Goal: Task Accomplishment & Management: Complete application form

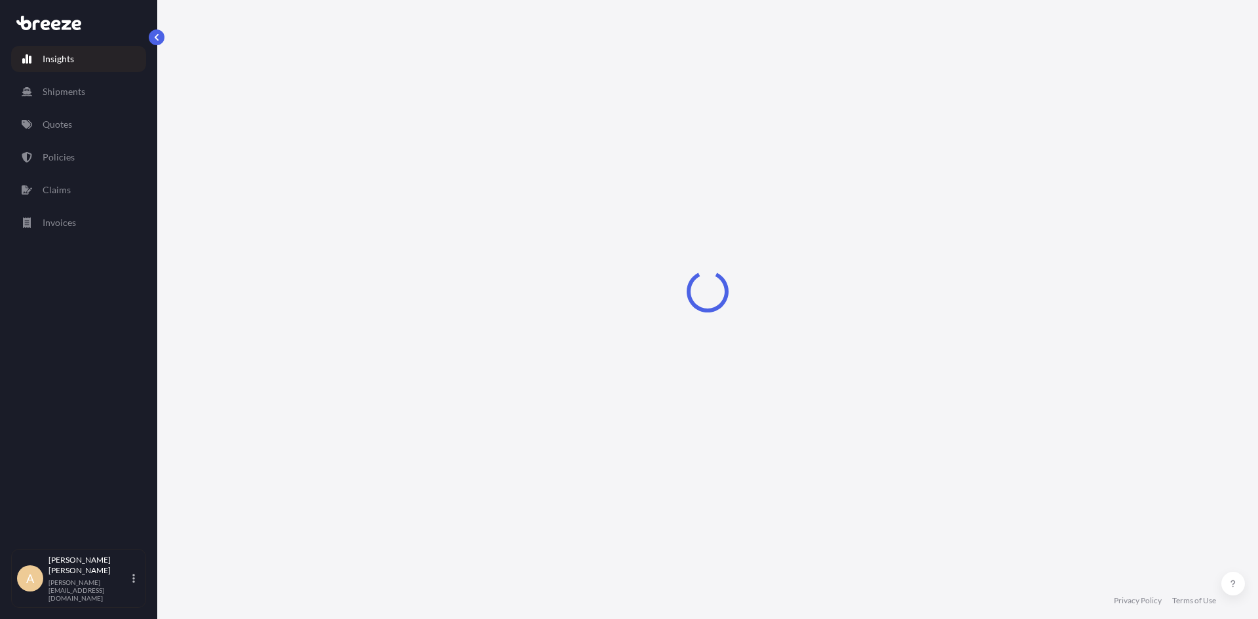
select select "2025"
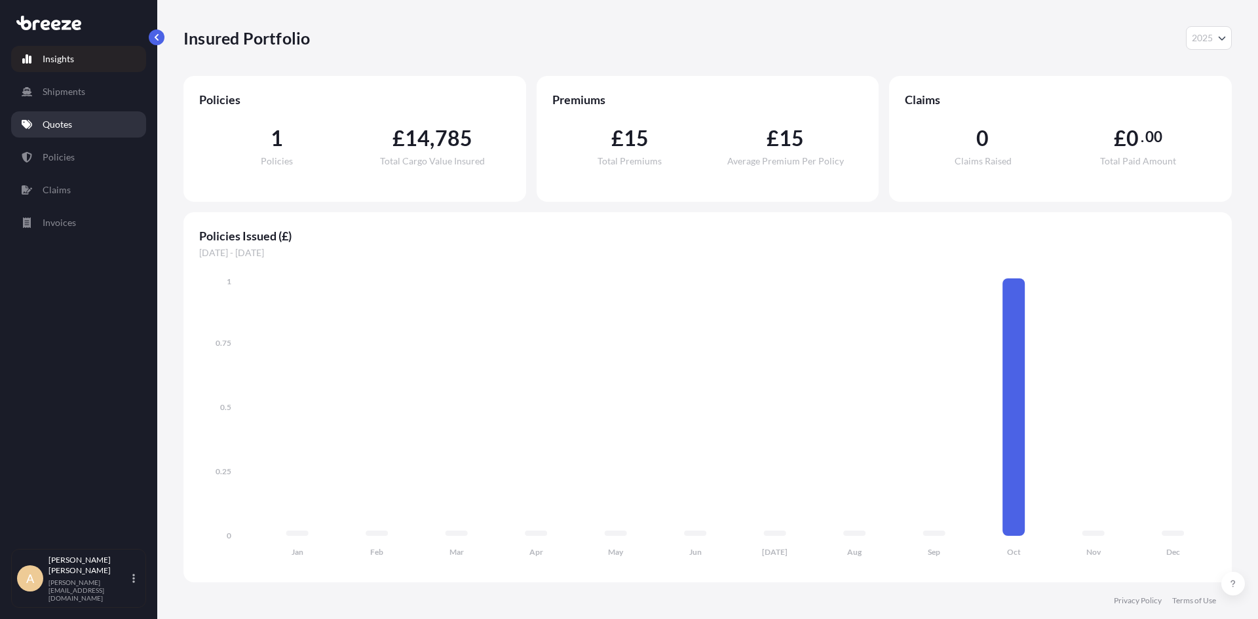
click at [60, 121] on p "Quotes" at bounding box center [57, 124] width 29 height 13
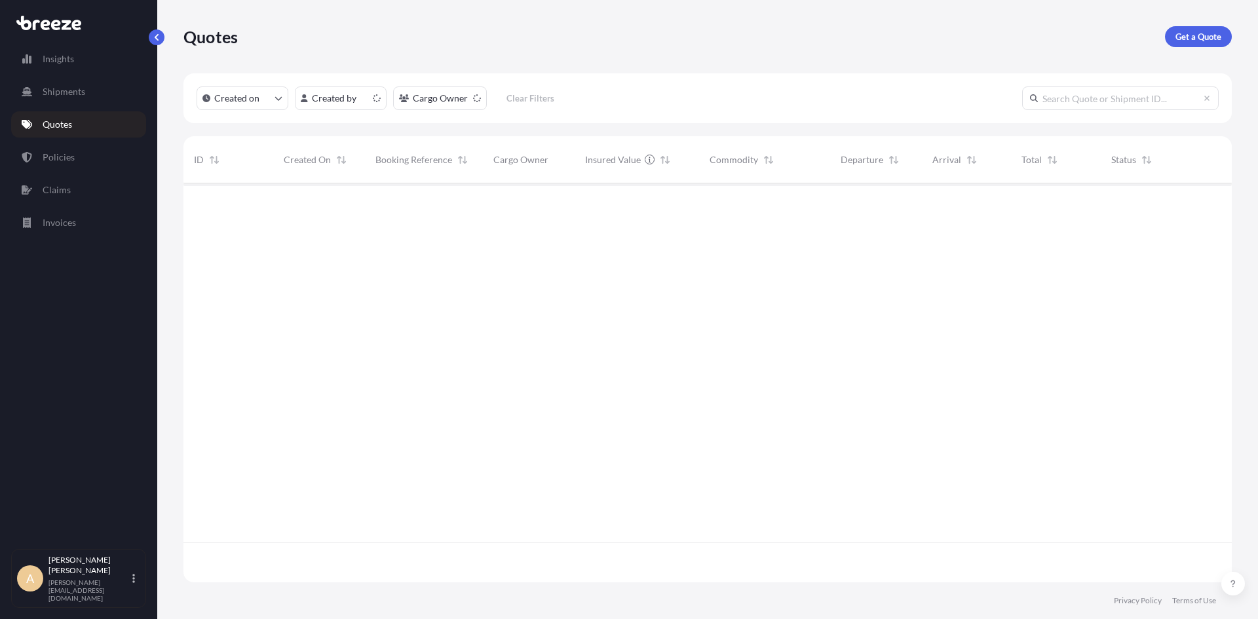
scroll to position [396, 1039]
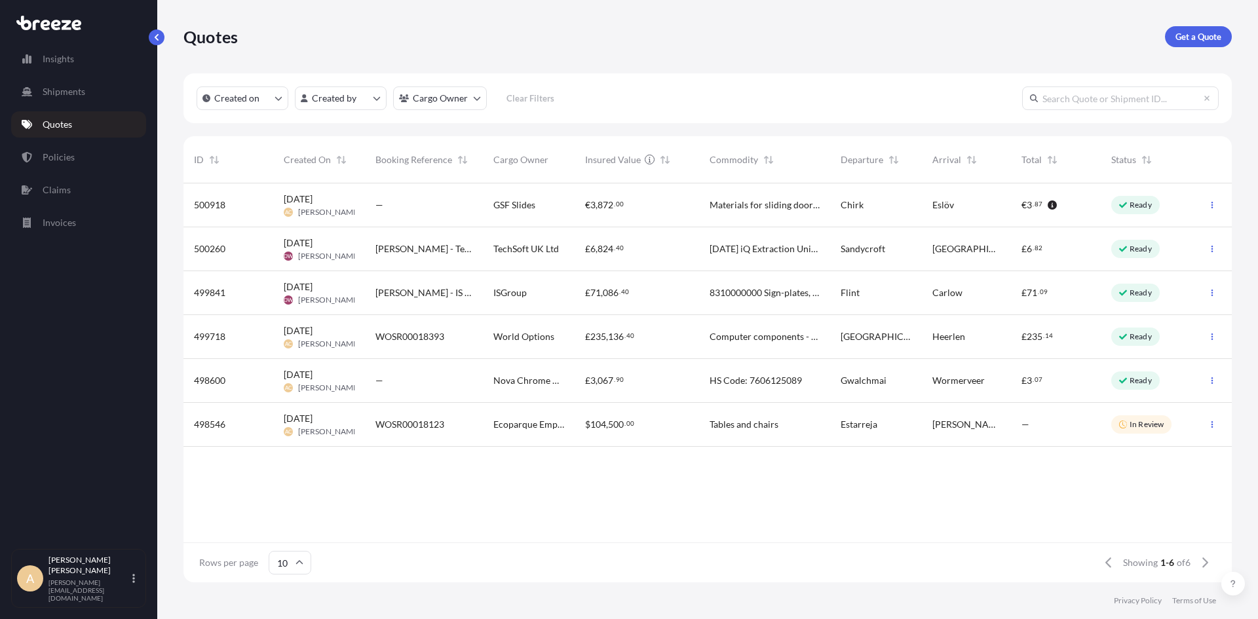
click at [342, 207] on span "[PERSON_NAME]" at bounding box center [329, 212] width 62 height 10
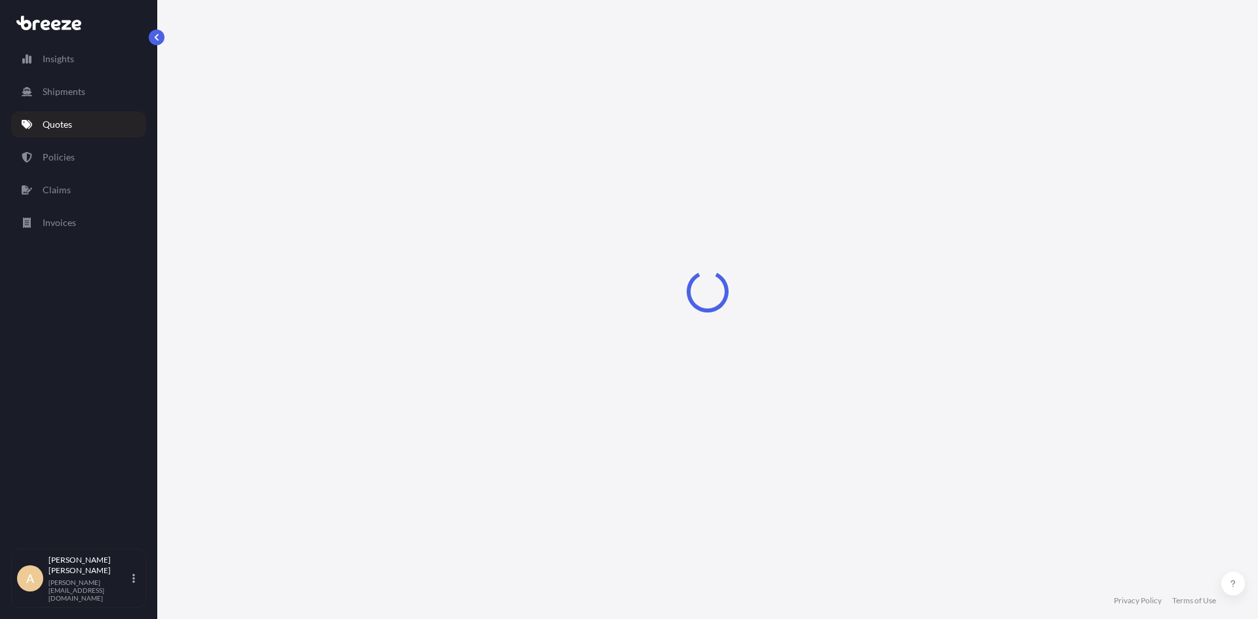
select select "Road"
select select "1"
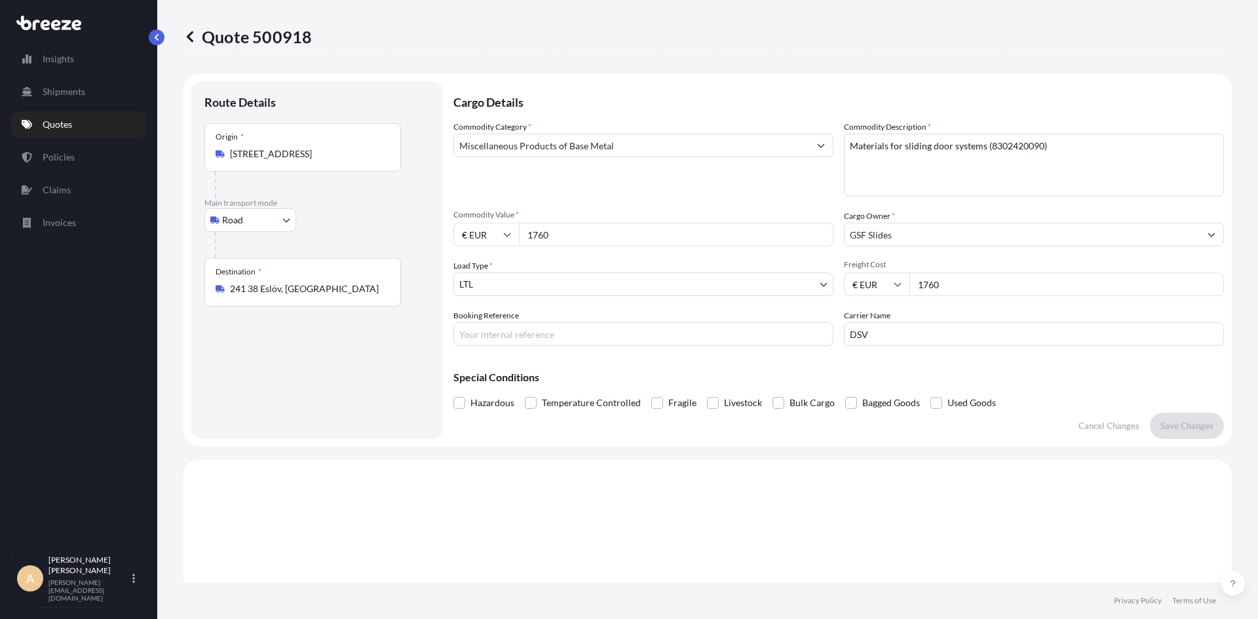
click at [585, 335] on input "Booking Reference" at bounding box center [643, 334] width 380 height 24
type input "s"
type input "SET0810251"
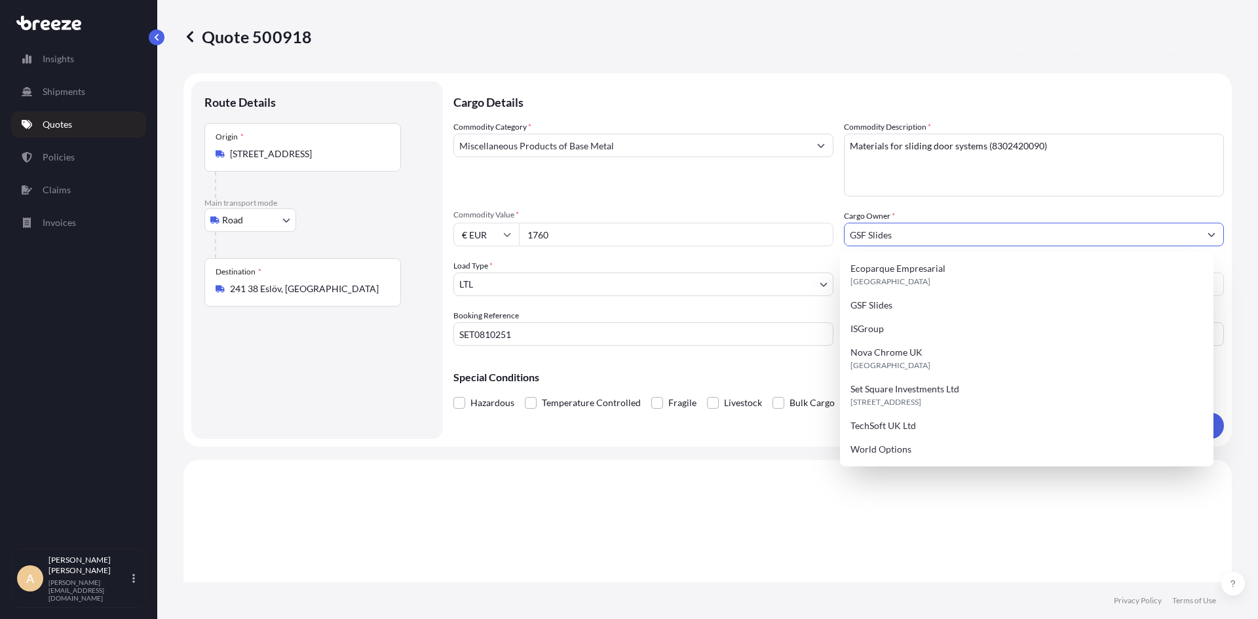
drag, startPoint x: 908, startPoint y: 230, endPoint x: 680, endPoint y: 236, distance: 228.1
click at [680, 236] on div "Commodity Category * Miscellaneous Products of Base Metal Commodity Description…" at bounding box center [838, 233] width 771 height 225
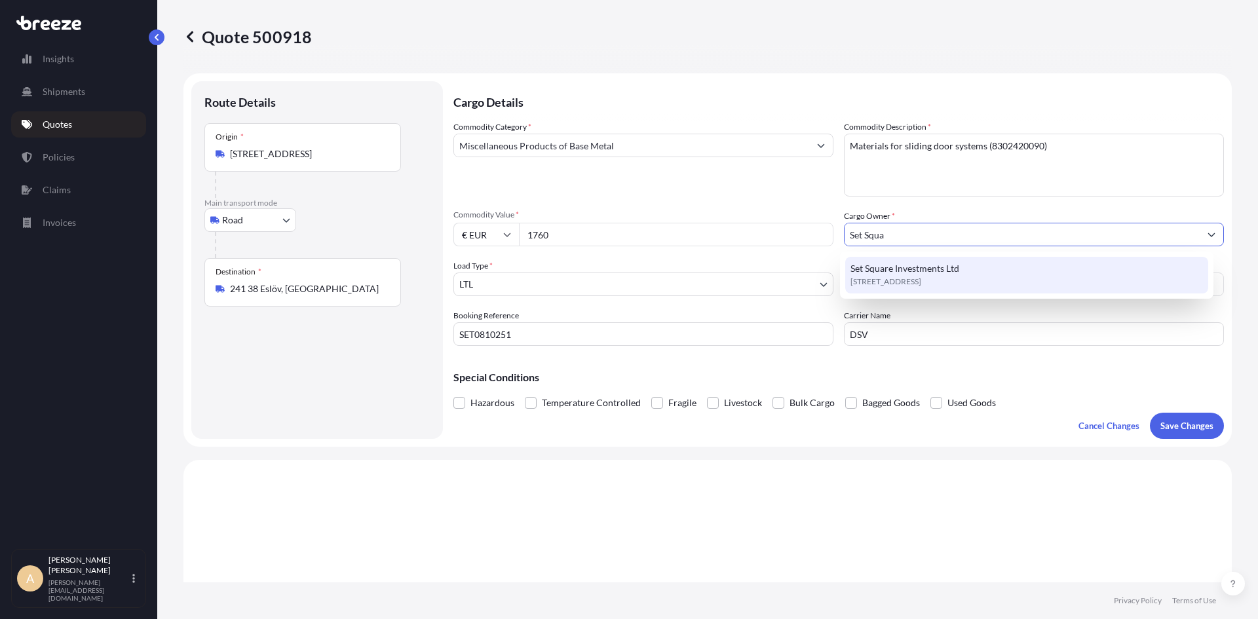
click at [905, 272] on span "Set Square Investments Ltd" at bounding box center [905, 268] width 109 height 13
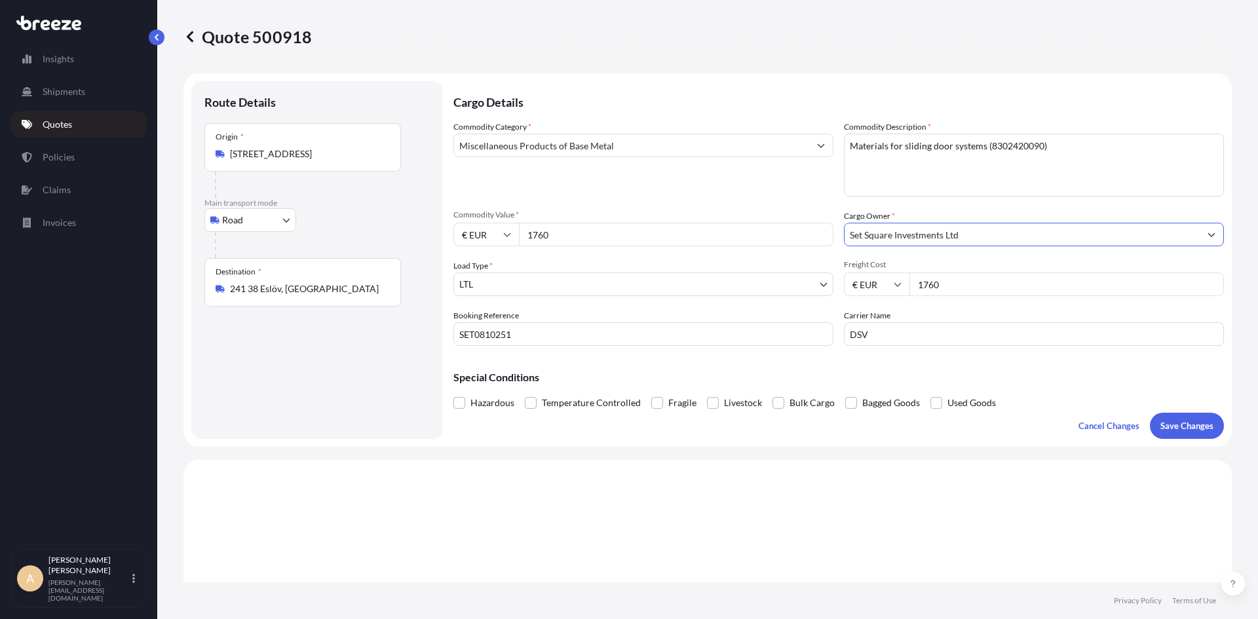
type input "Set Square Investments Ltd"
click at [1165, 433] on button "Save Changes" at bounding box center [1187, 426] width 74 height 26
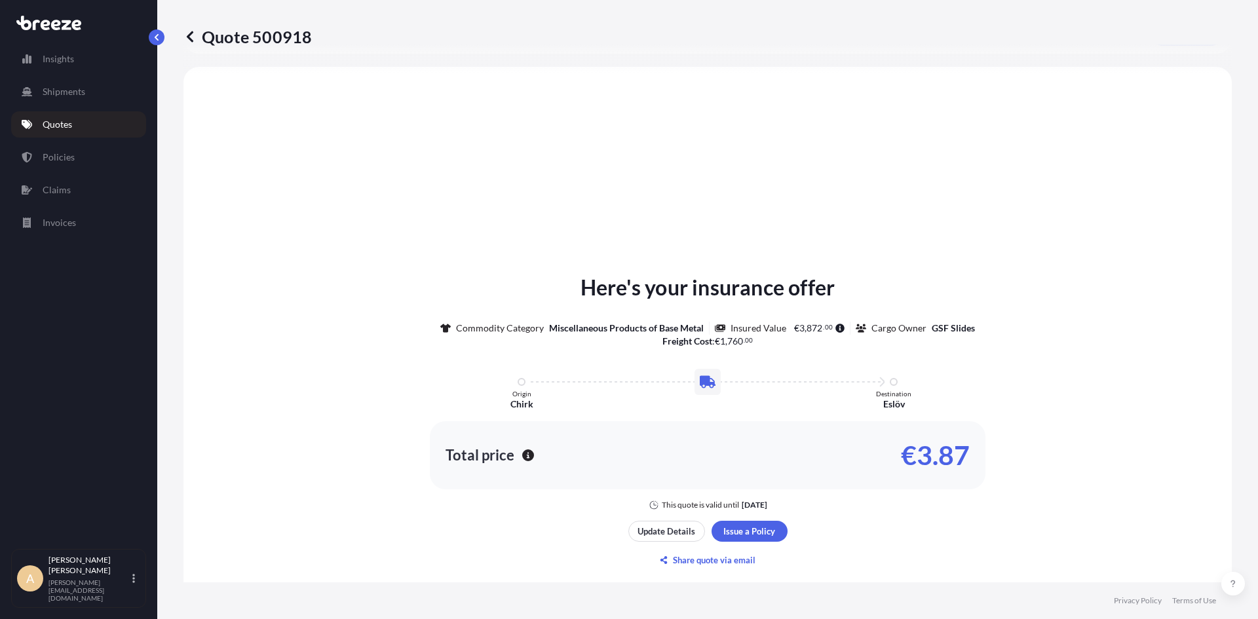
scroll to position [394, 0]
select select "Road"
select select "1"
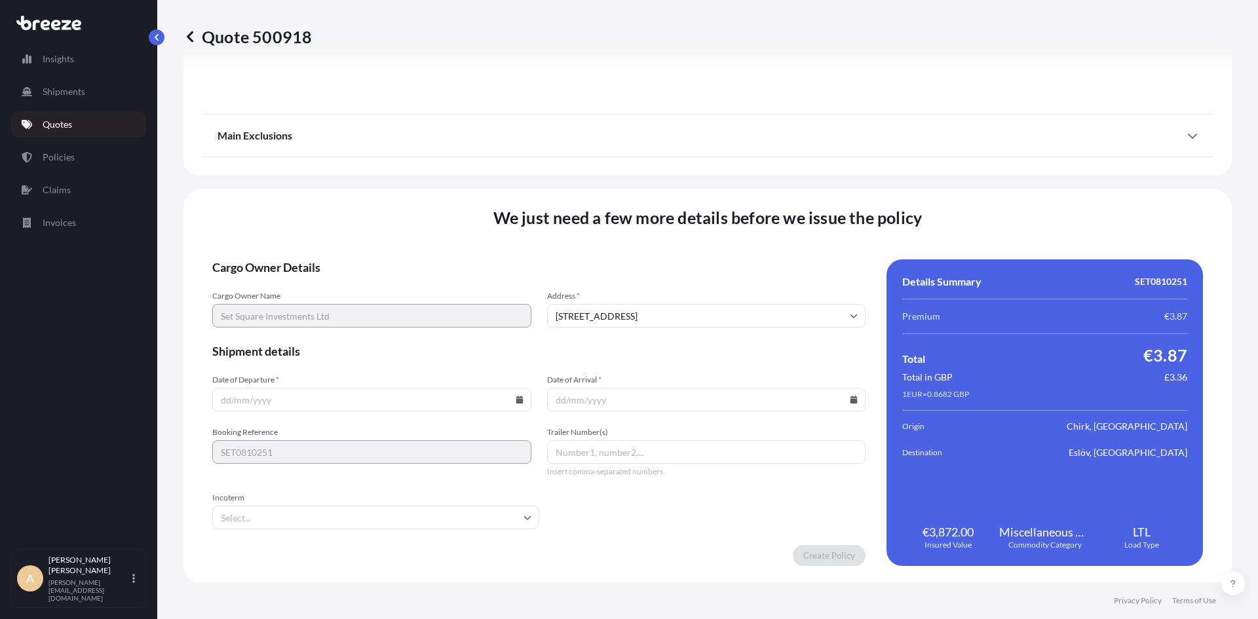
scroll to position [1461, 0]
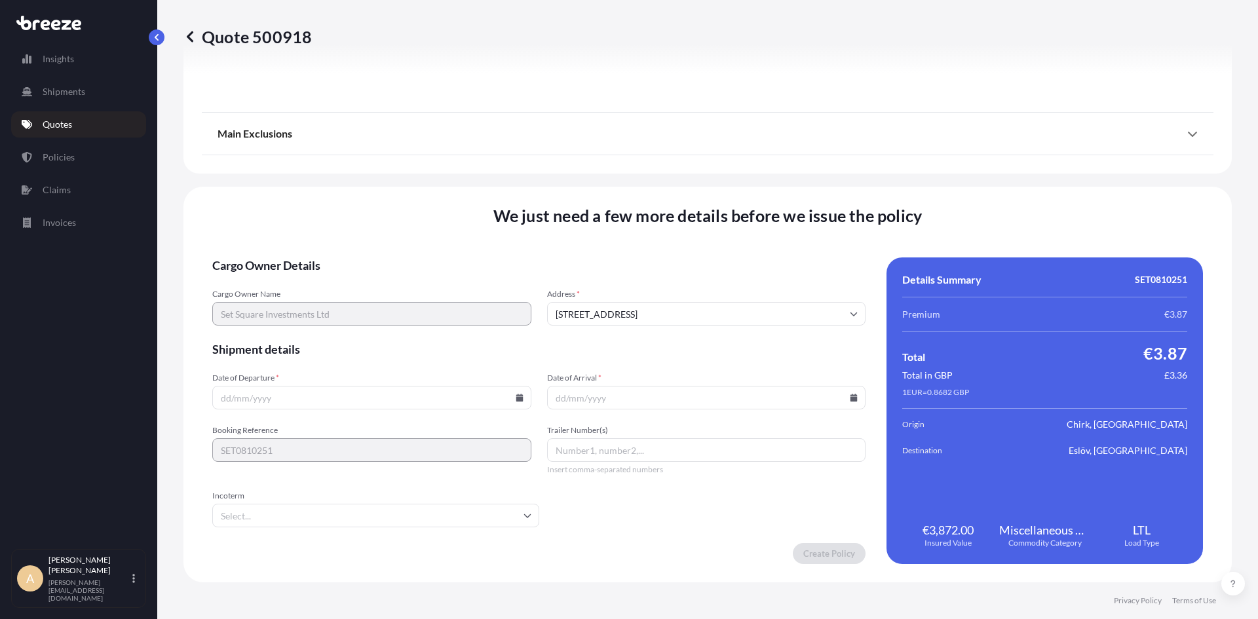
click at [372, 398] on input "Date of Departure *" at bounding box center [371, 398] width 319 height 24
type input "[DATE]"
click at [560, 395] on input "Date of Arrival *" at bounding box center [706, 398] width 319 height 24
click at [573, 398] on input "Date of Arrival *" at bounding box center [706, 398] width 319 height 24
type input "[DATE]"
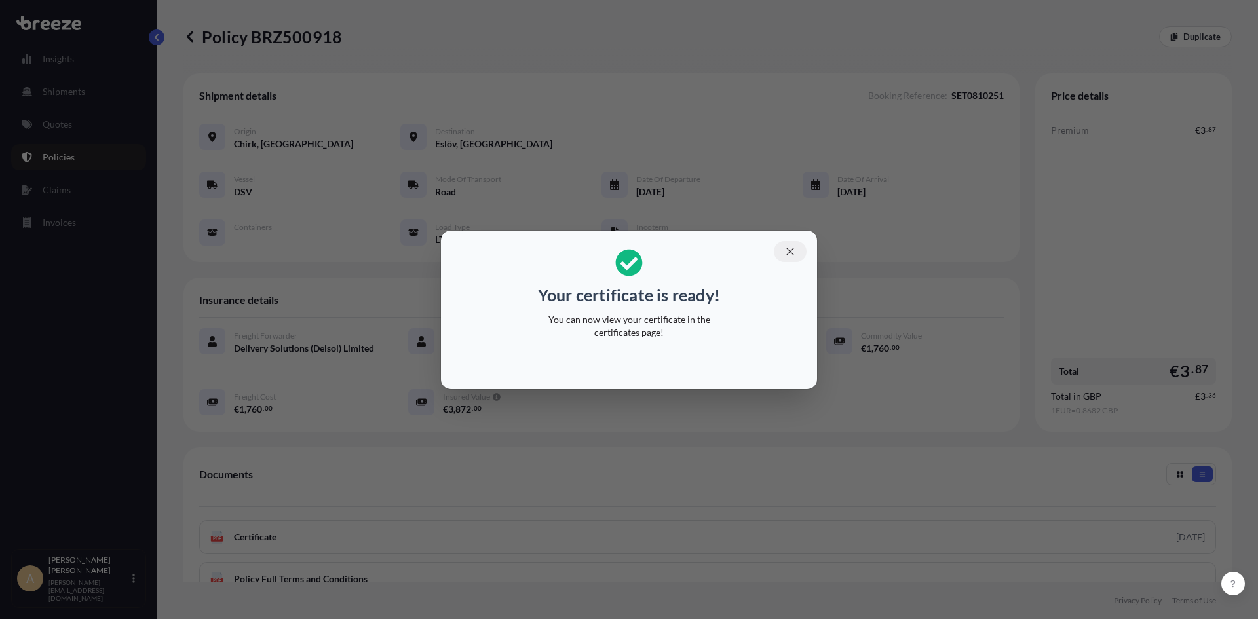
click at [794, 254] on icon "button" at bounding box center [790, 252] width 12 height 12
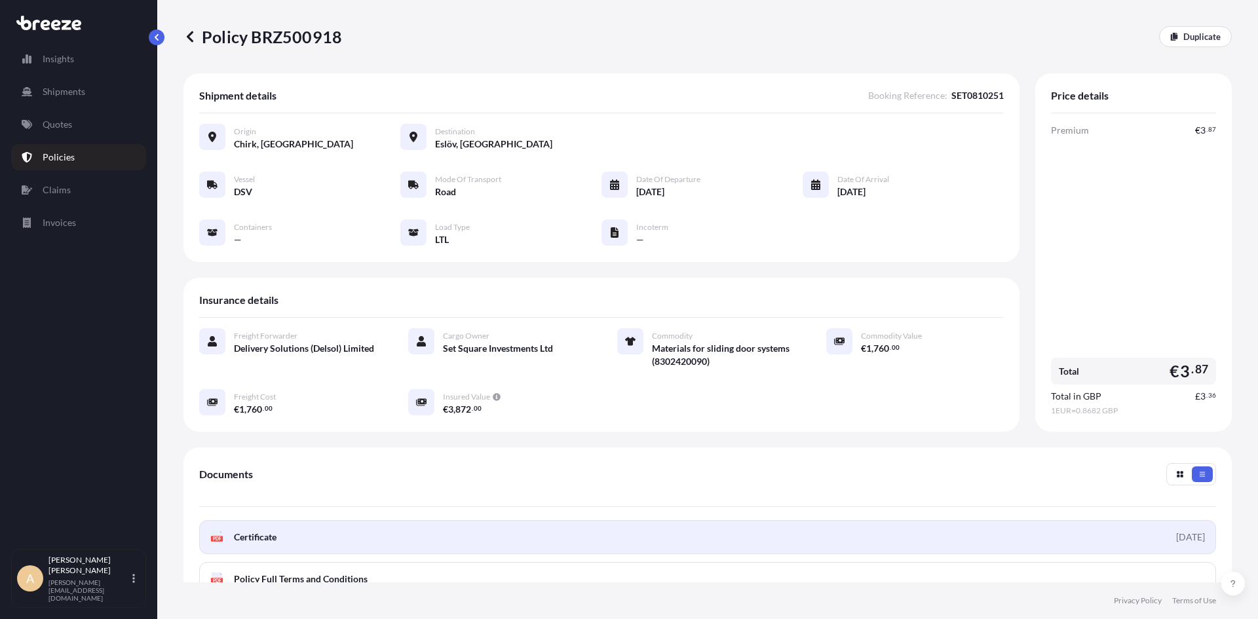
click at [308, 540] on link "PDF Certificate [DATE]" at bounding box center [707, 537] width 1017 height 34
